Goal: Navigation & Orientation: Find specific page/section

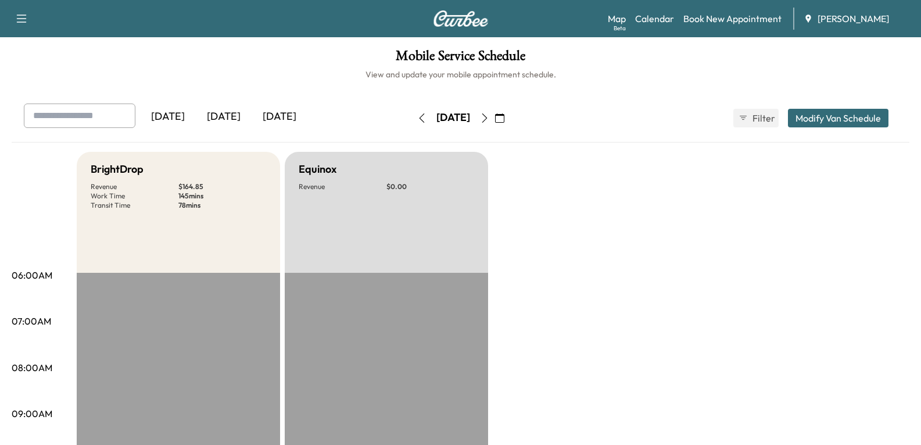
click at [417, 117] on icon "button" at bounding box center [421, 117] width 9 height 9
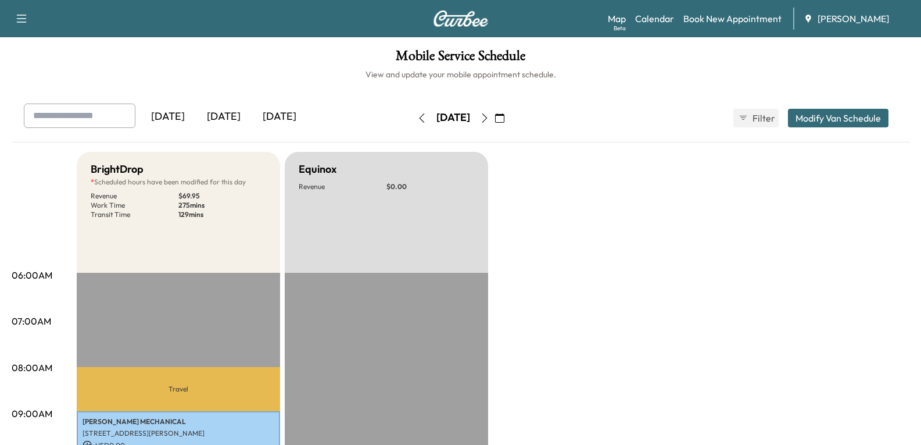
click at [231, 117] on div "[DATE]" at bounding box center [224, 116] width 56 height 27
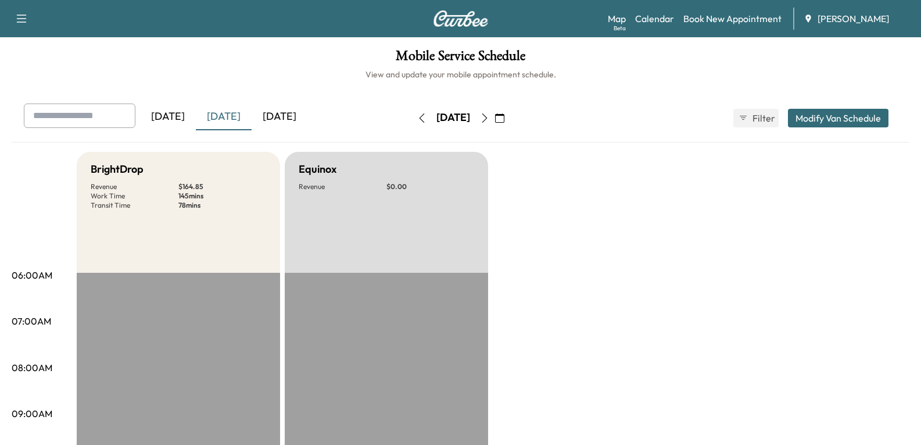
click at [182, 116] on div "[DATE]" at bounding box center [168, 116] width 56 height 27
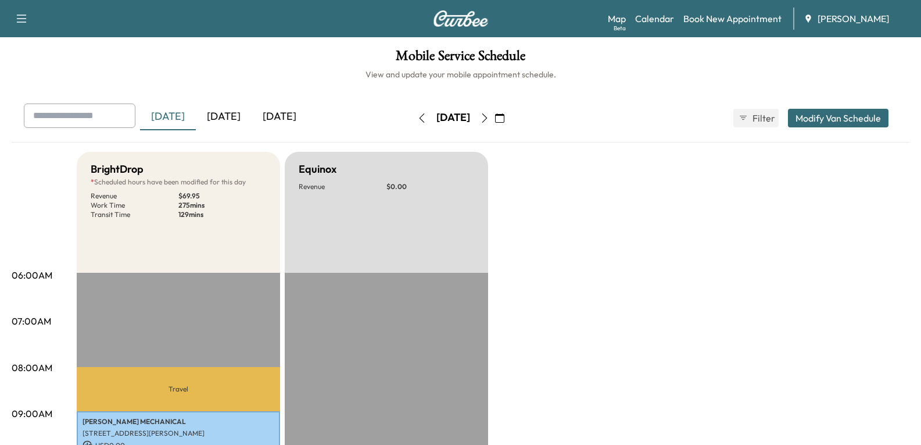
click at [419, 117] on icon "button" at bounding box center [421, 117] width 5 height 9
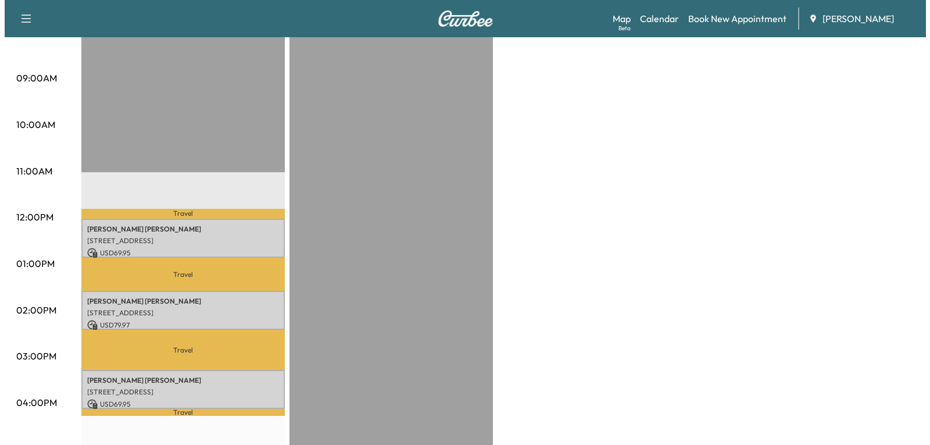
scroll to position [407, 0]
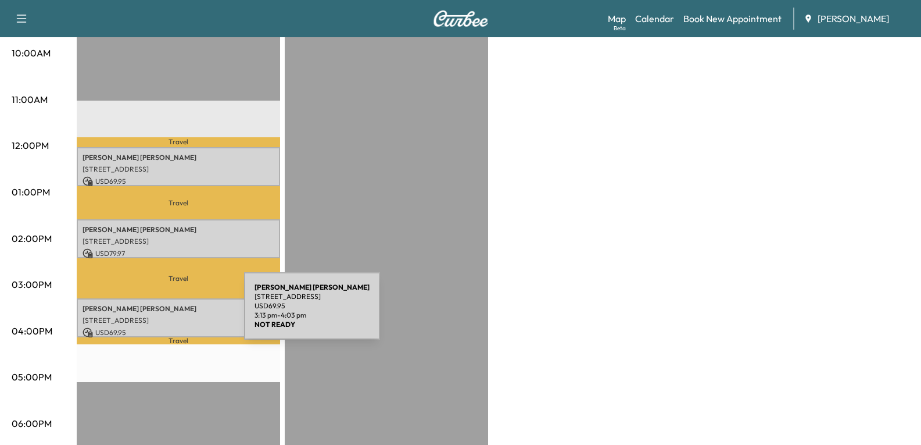
click at [157, 316] on p "[STREET_ADDRESS]" at bounding box center [179, 320] width 192 height 9
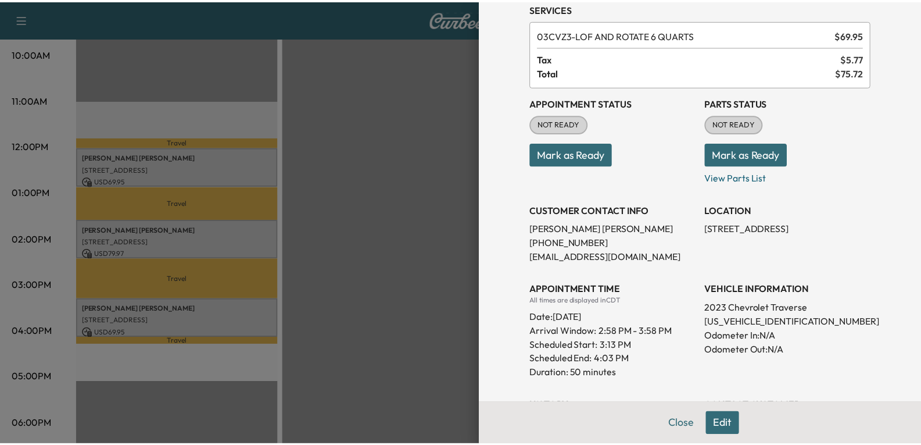
scroll to position [0, 0]
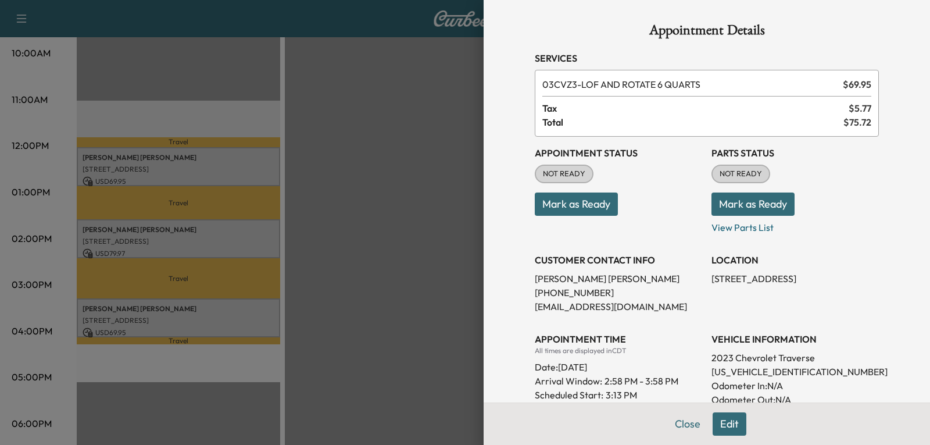
click at [420, 177] on div at bounding box center [465, 222] width 930 height 445
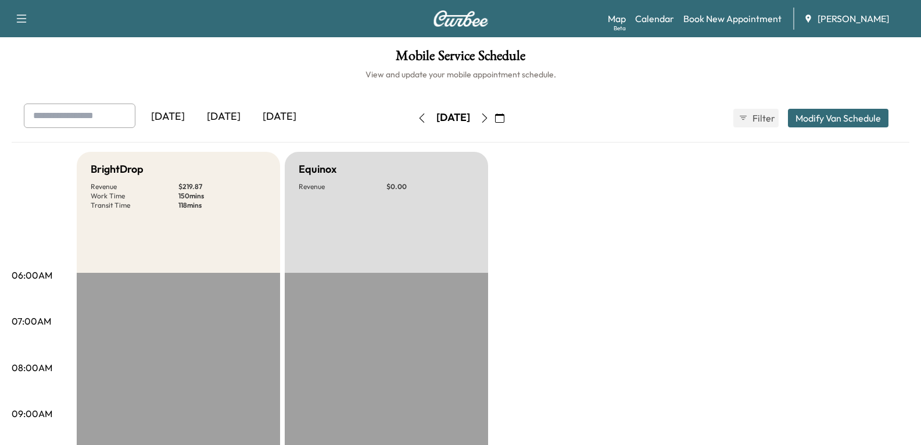
click at [235, 110] on div "[DATE]" at bounding box center [224, 116] width 56 height 27
click at [618, 20] on link "Map Beta" at bounding box center [617, 19] width 18 height 14
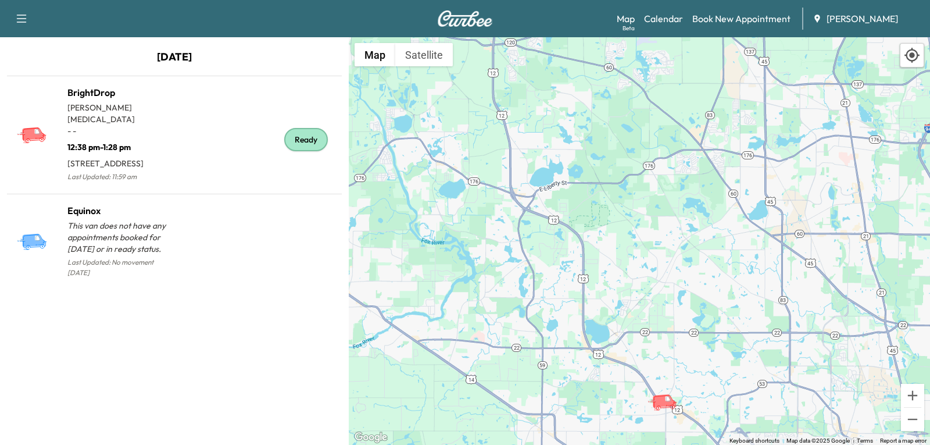
click at [23, 16] on icon "button" at bounding box center [22, 19] width 14 height 14
click at [669, 21] on link "Calendar" at bounding box center [663, 19] width 39 height 14
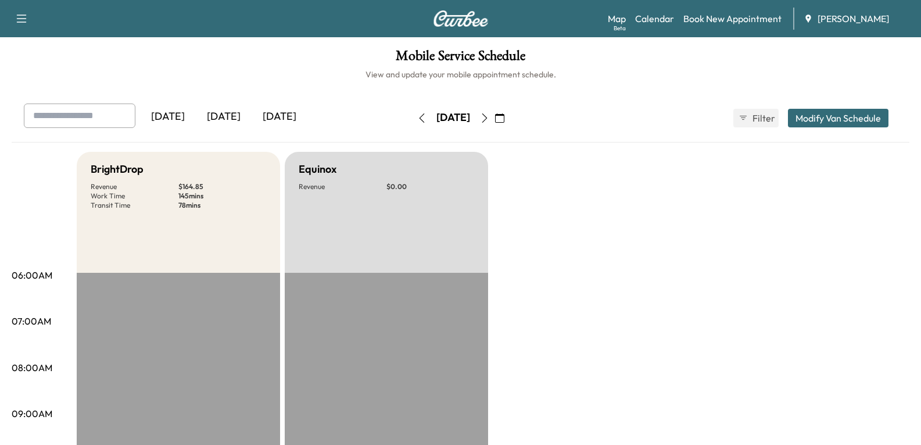
click at [221, 119] on div "[DATE]" at bounding box center [224, 116] width 56 height 27
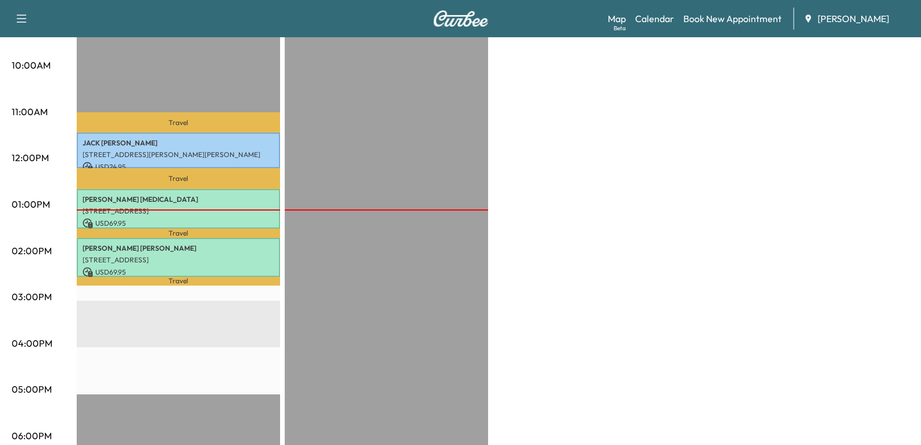
scroll to position [407, 0]
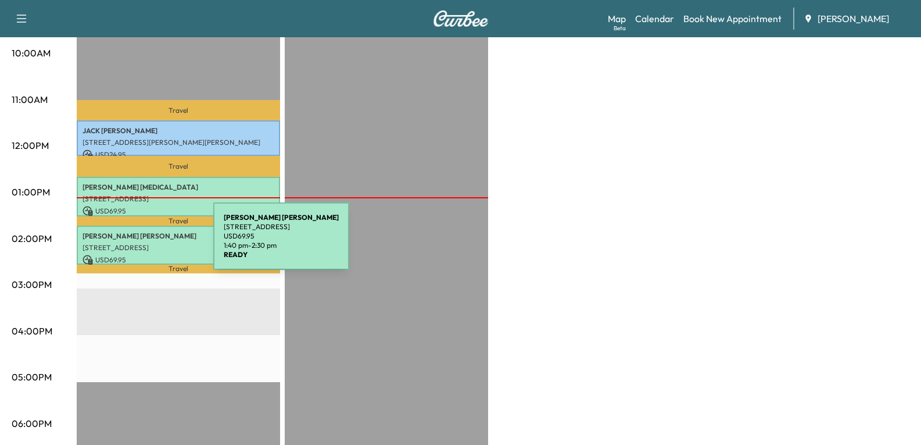
click at [126, 243] on p "[STREET_ADDRESS]" at bounding box center [179, 247] width 192 height 9
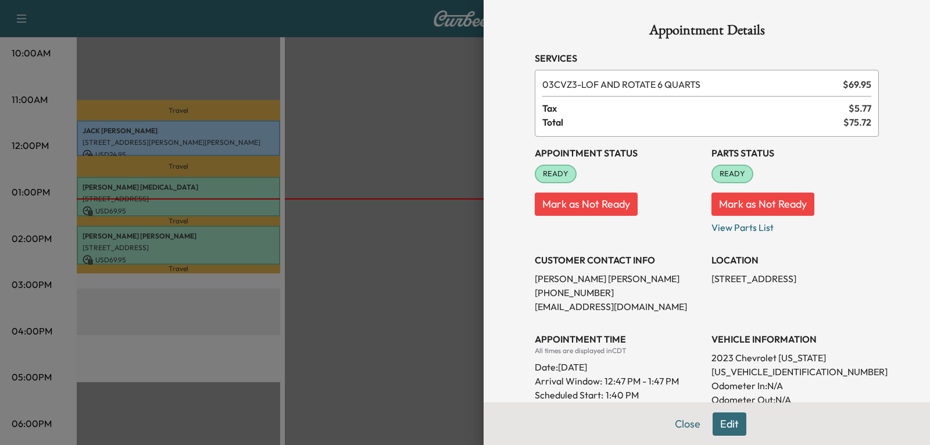
click at [310, 15] on div at bounding box center [465, 222] width 930 height 445
